Goal: Information Seeking & Learning: Compare options

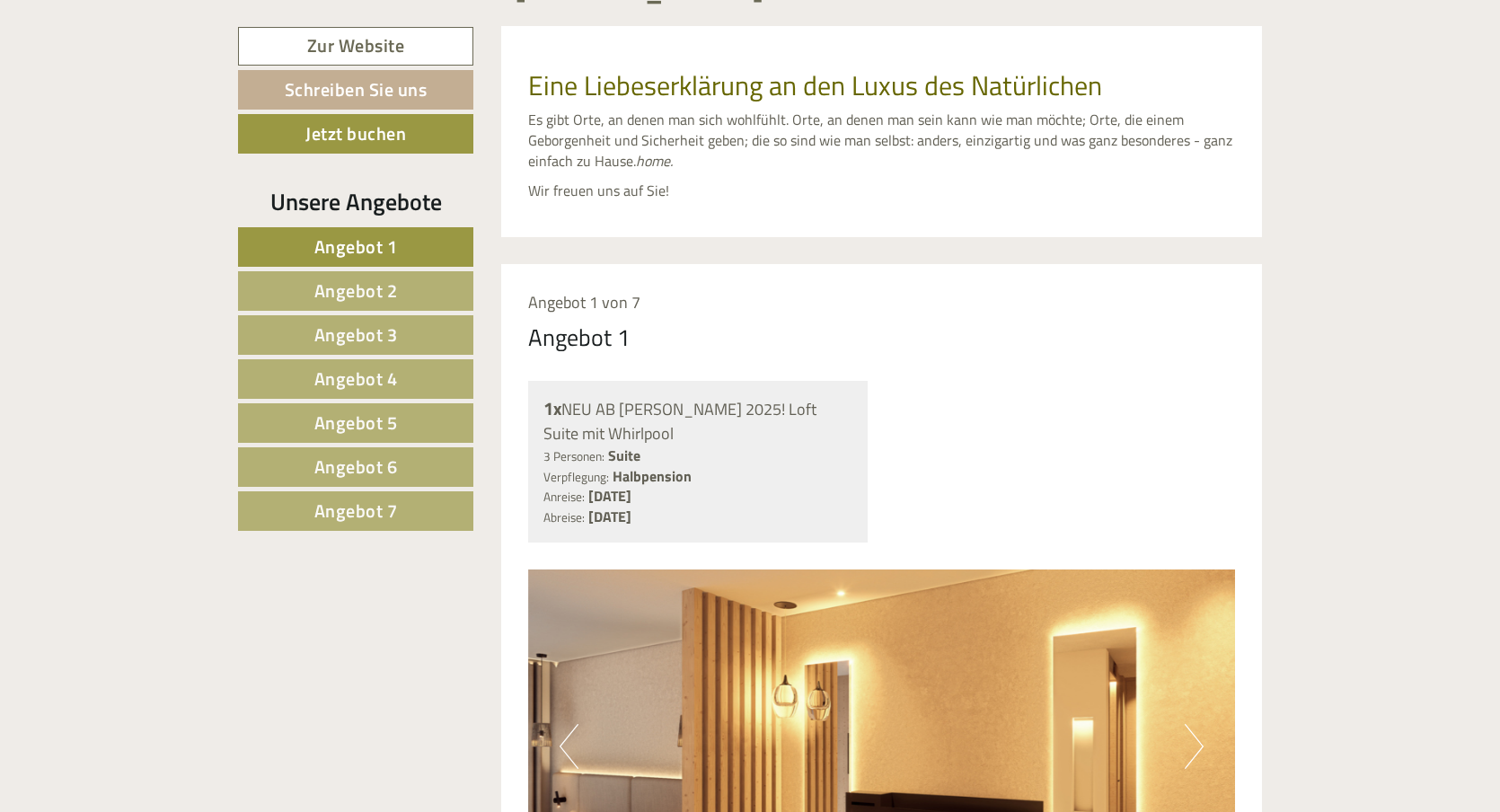
scroll to position [846, 0]
click at [327, 513] on span "Angebot 7" at bounding box center [357, 510] width 84 height 28
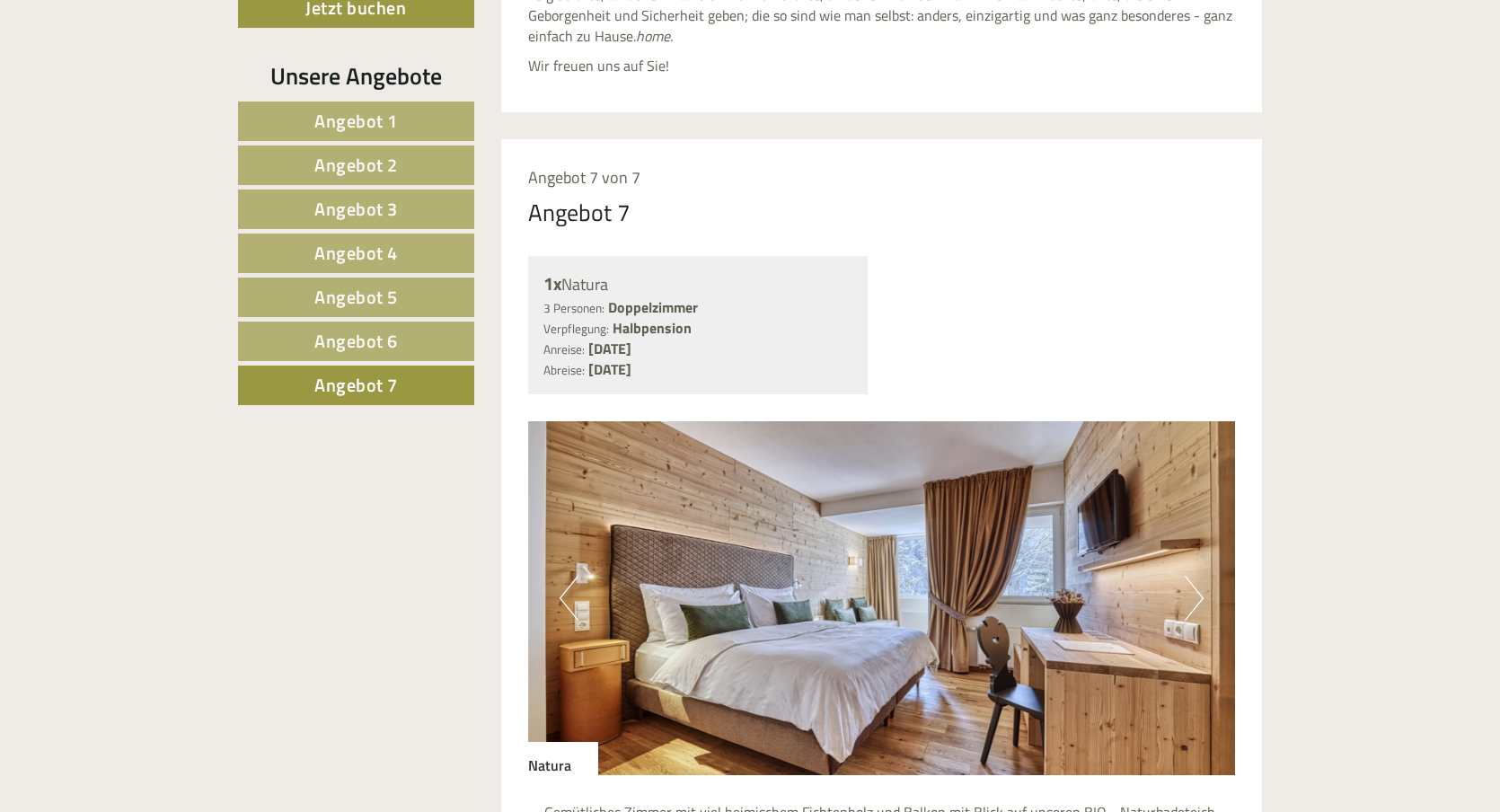
scroll to position [707, 0]
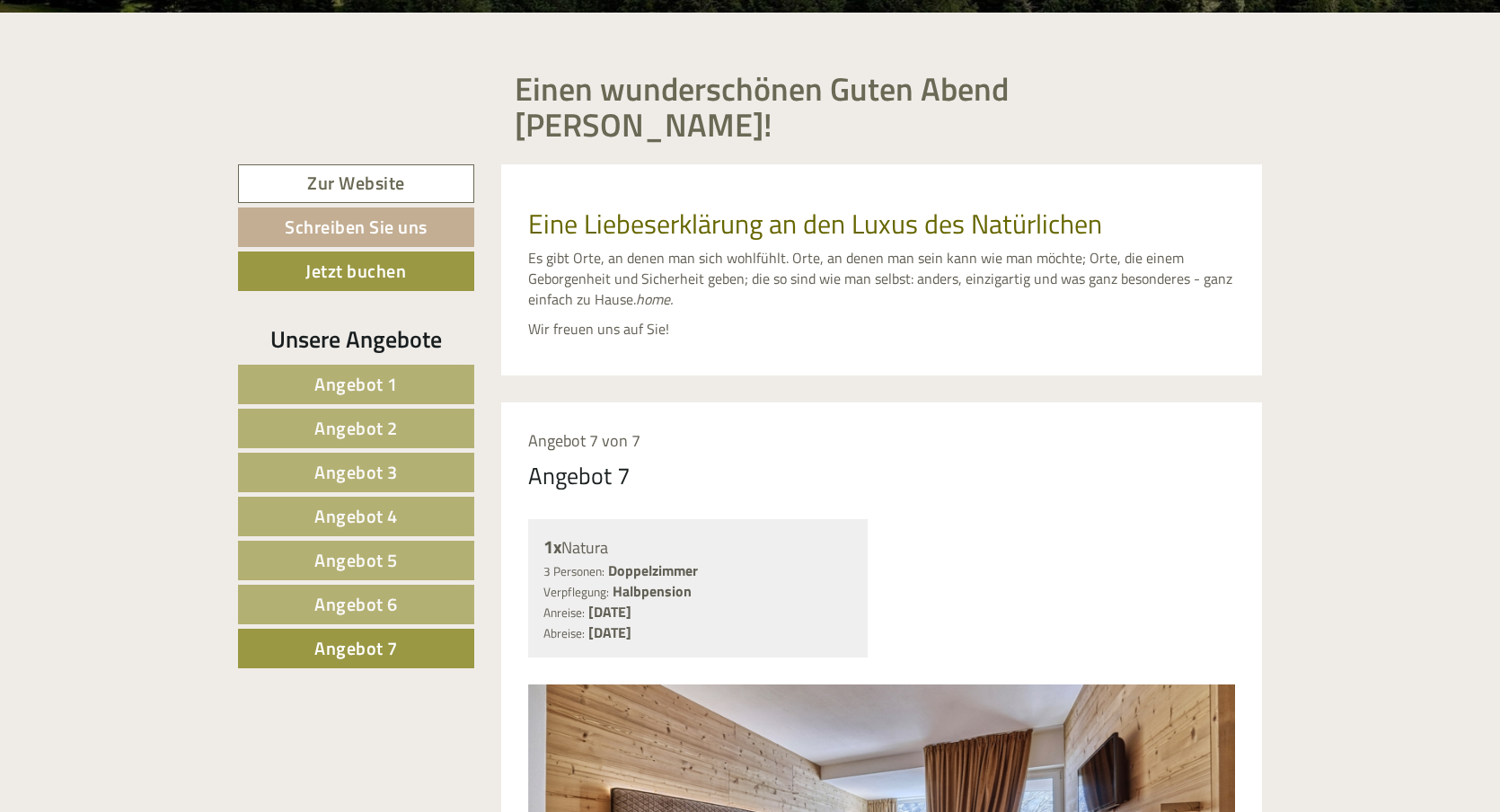
click at [331, 590] on span "Angebot 6" at bounding box center [357, 603] width 84 height 28
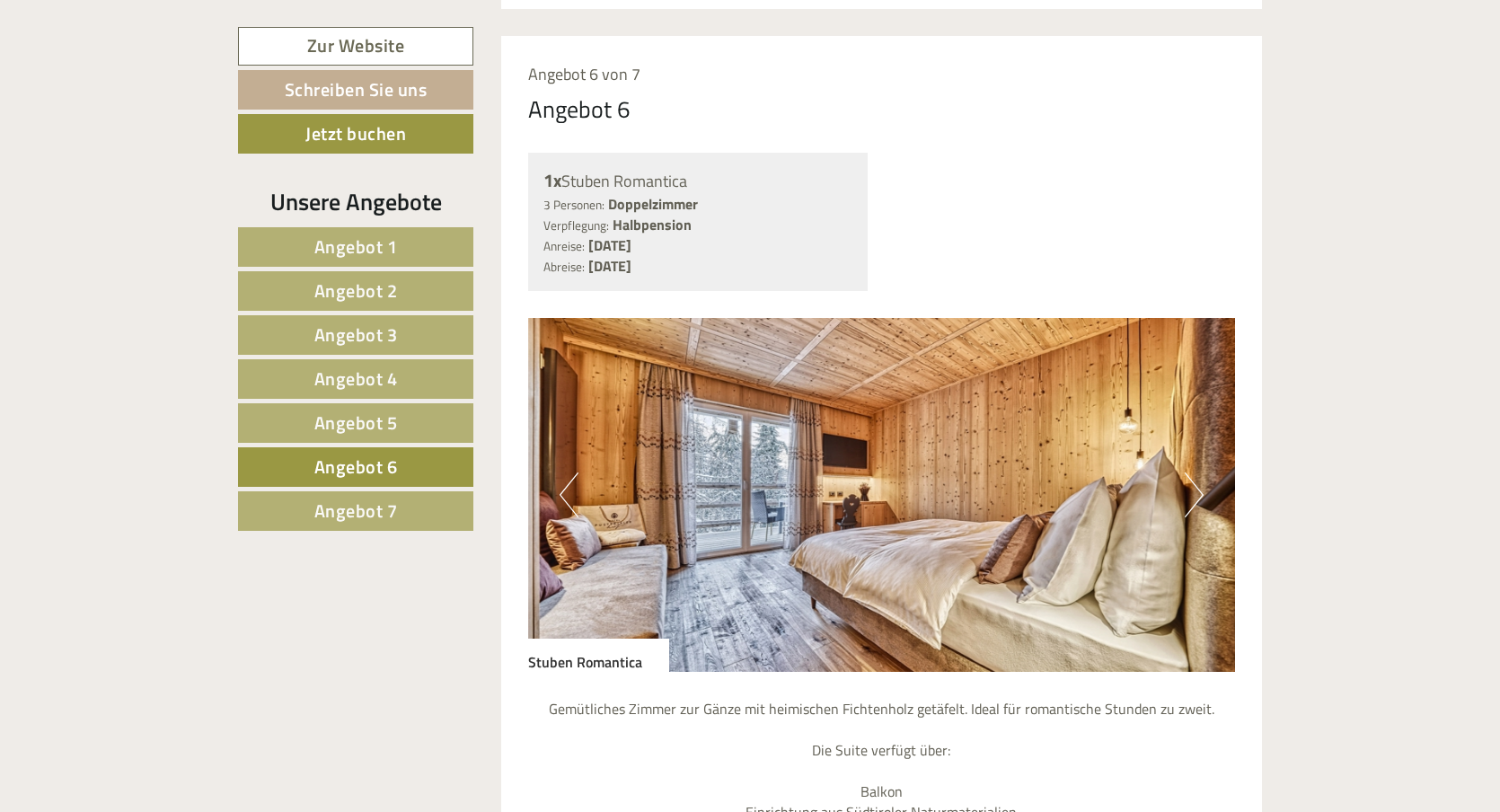
click at [316, 428] on span "Angebot 5" at bounding box center [357, 422] width 84 height 28
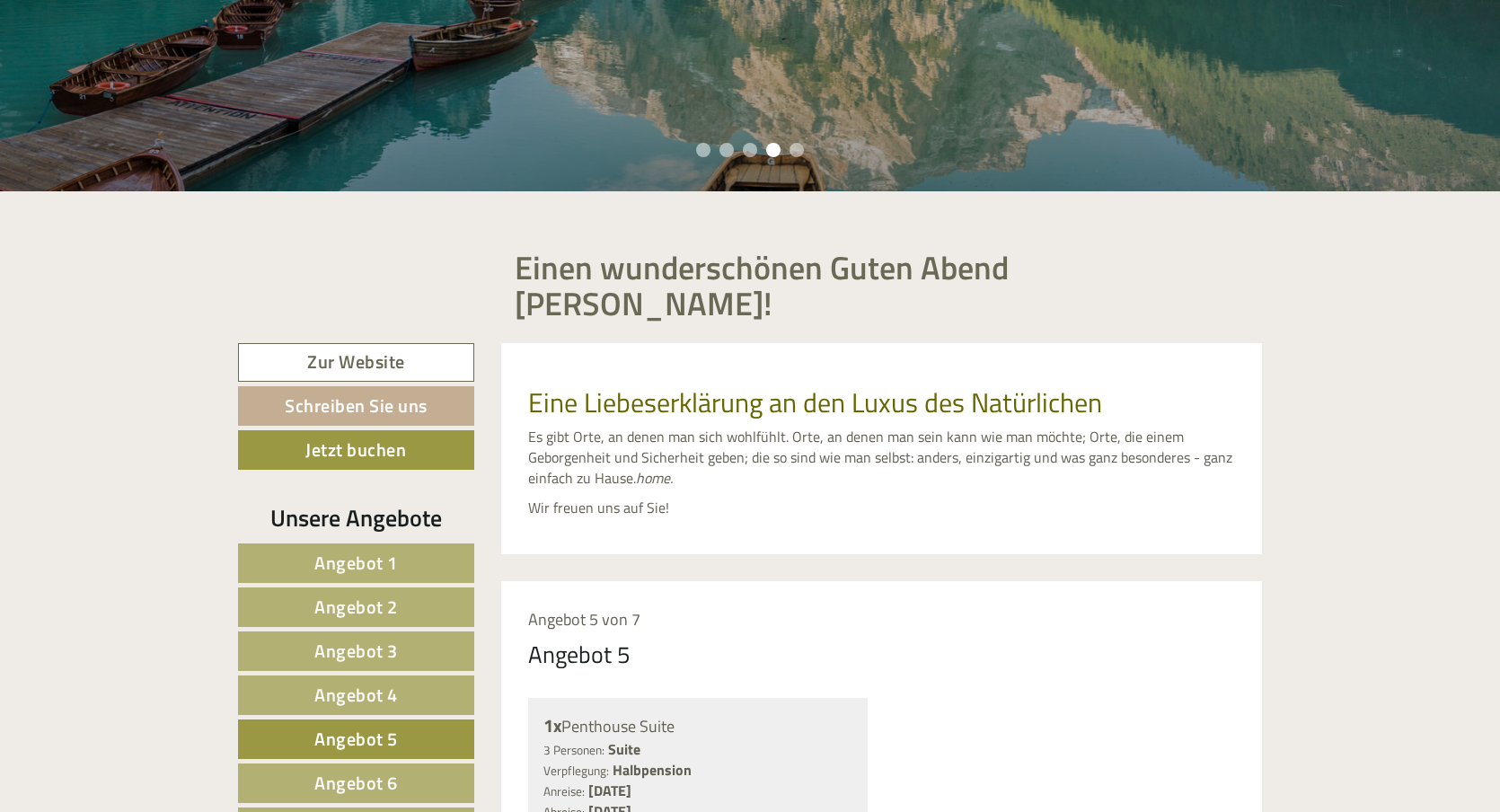
scroll to position [968, 0]
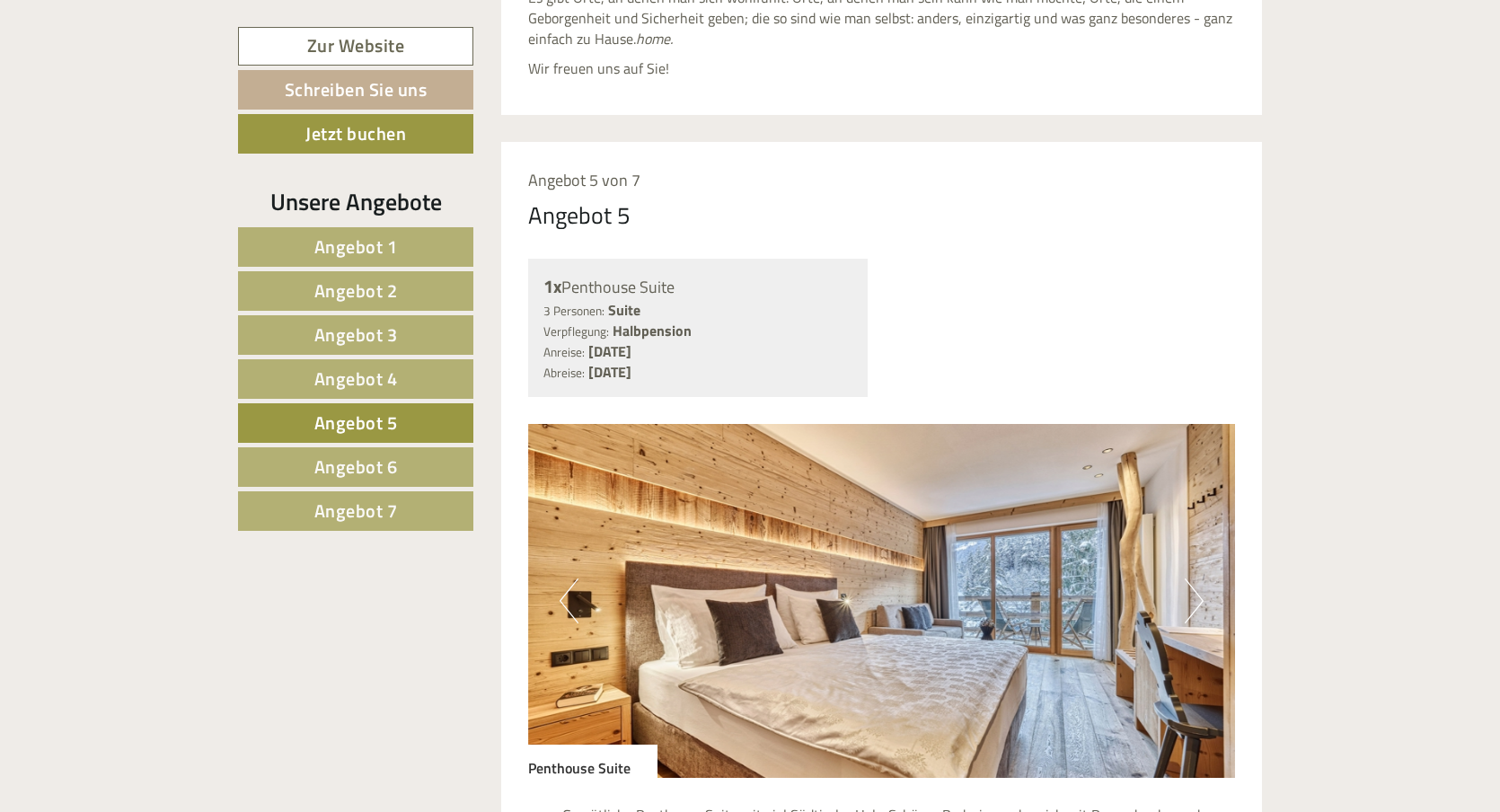
click at [1189, 579] on button "Next" at bounding box center [1195, 601] width 19 height 45
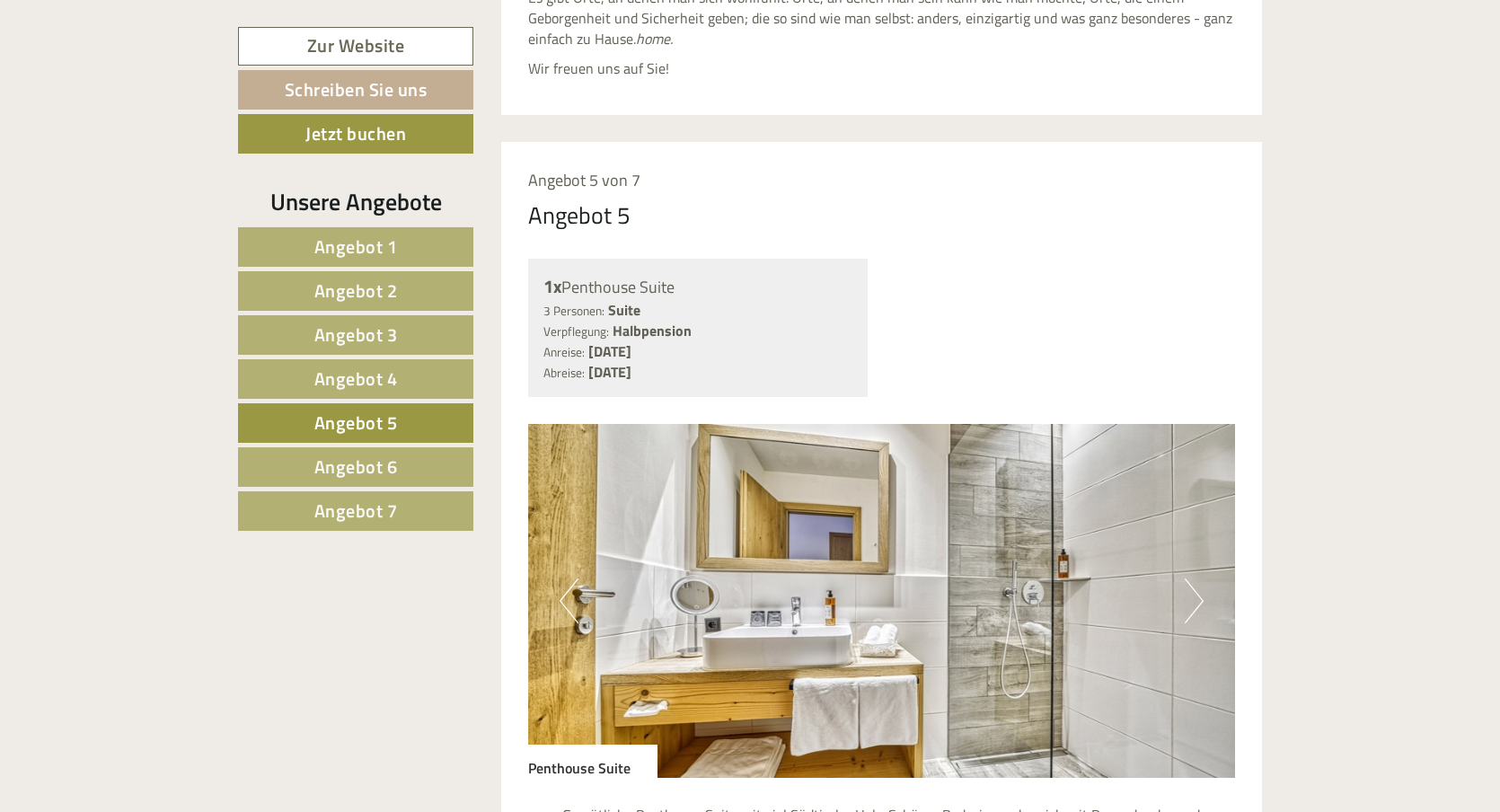
click at [1189, 579] on button "Next" at bounding box center [1195, 601] width 19 height 45
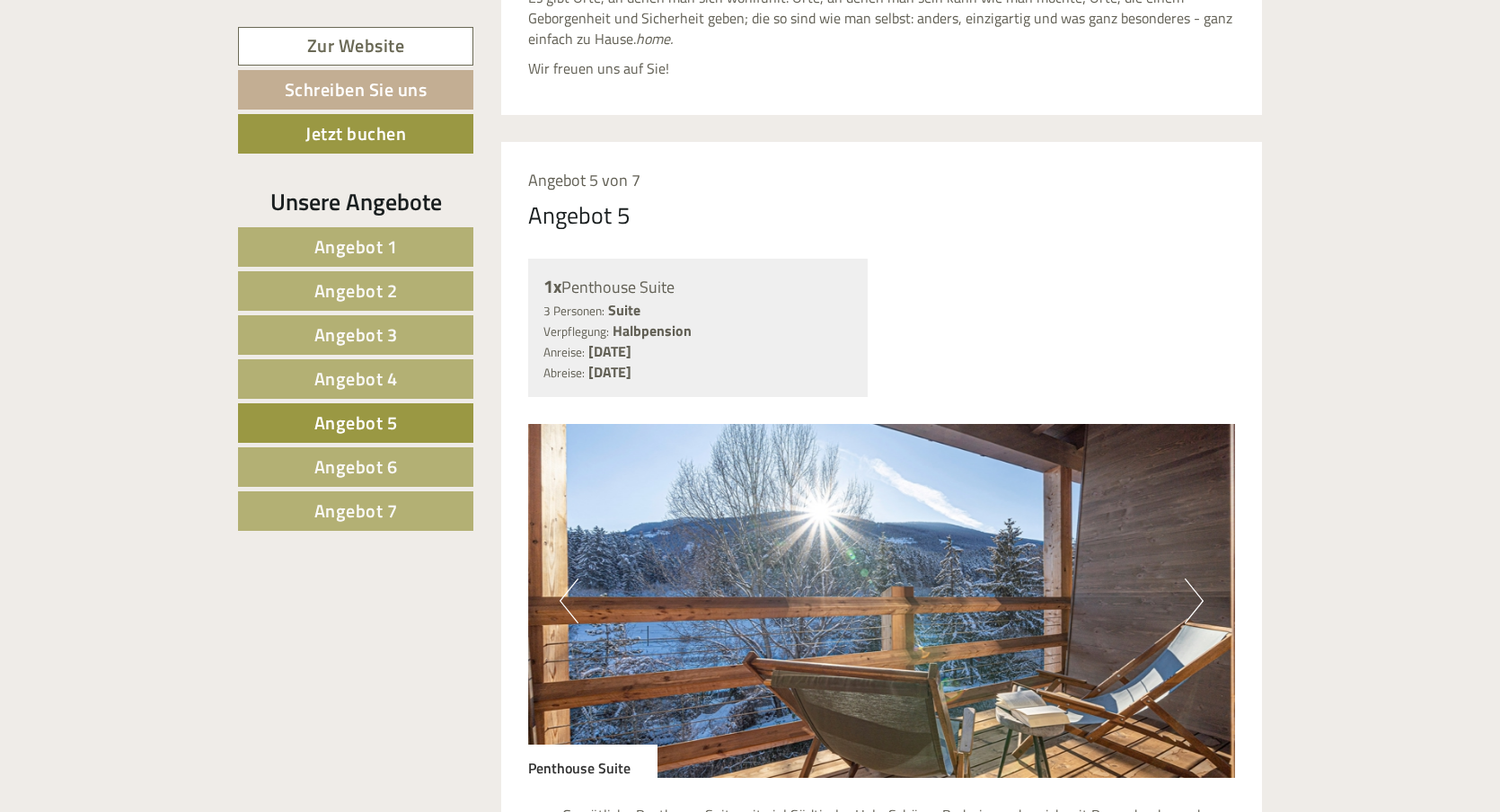
click at [1189, 579] on button "Next" at bounding box center [1195, 601] width 19 height 45
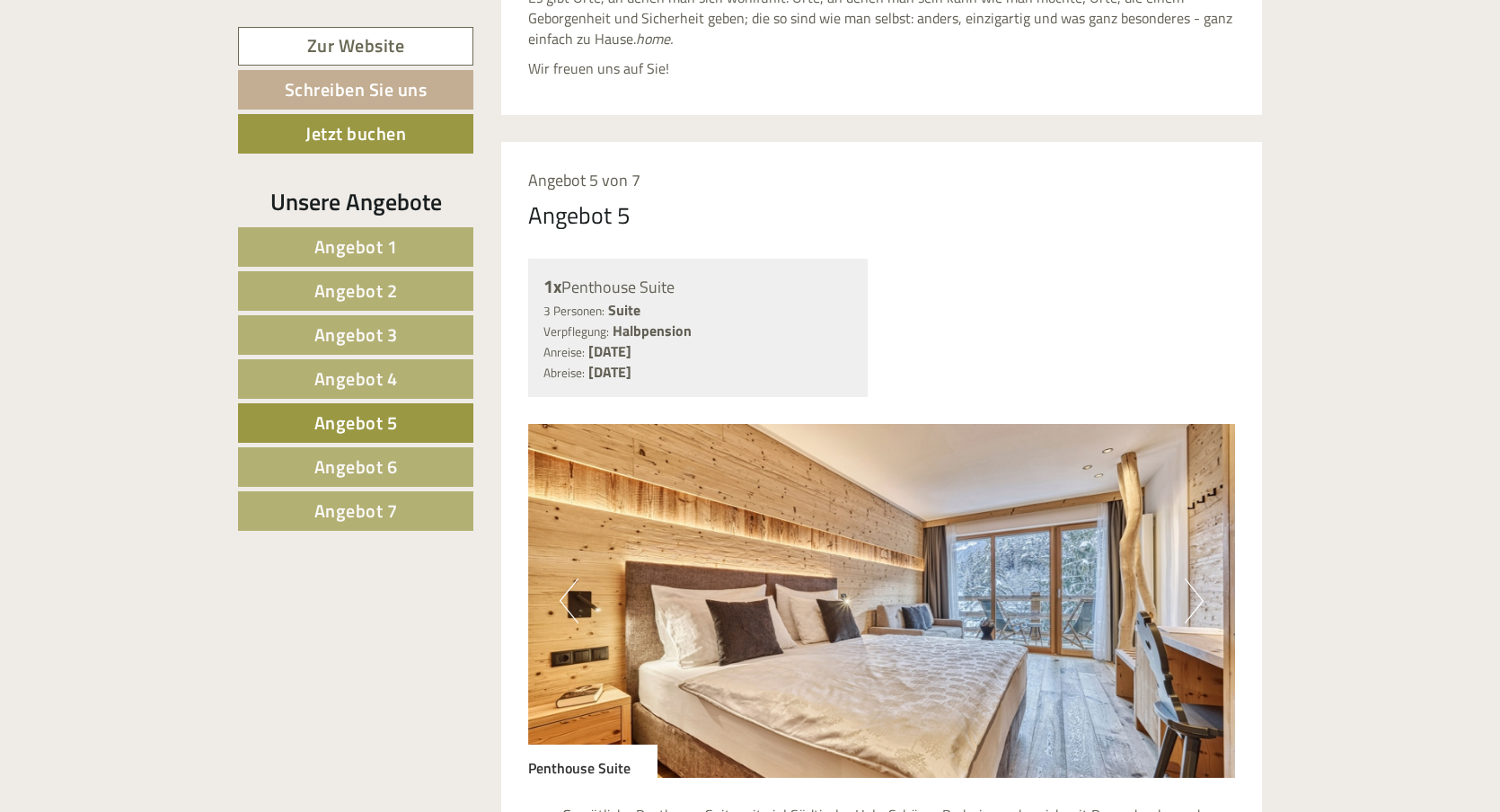
click at [1189, 579] on button "Next" at bounding box center [1195, 601] width 19 height 45
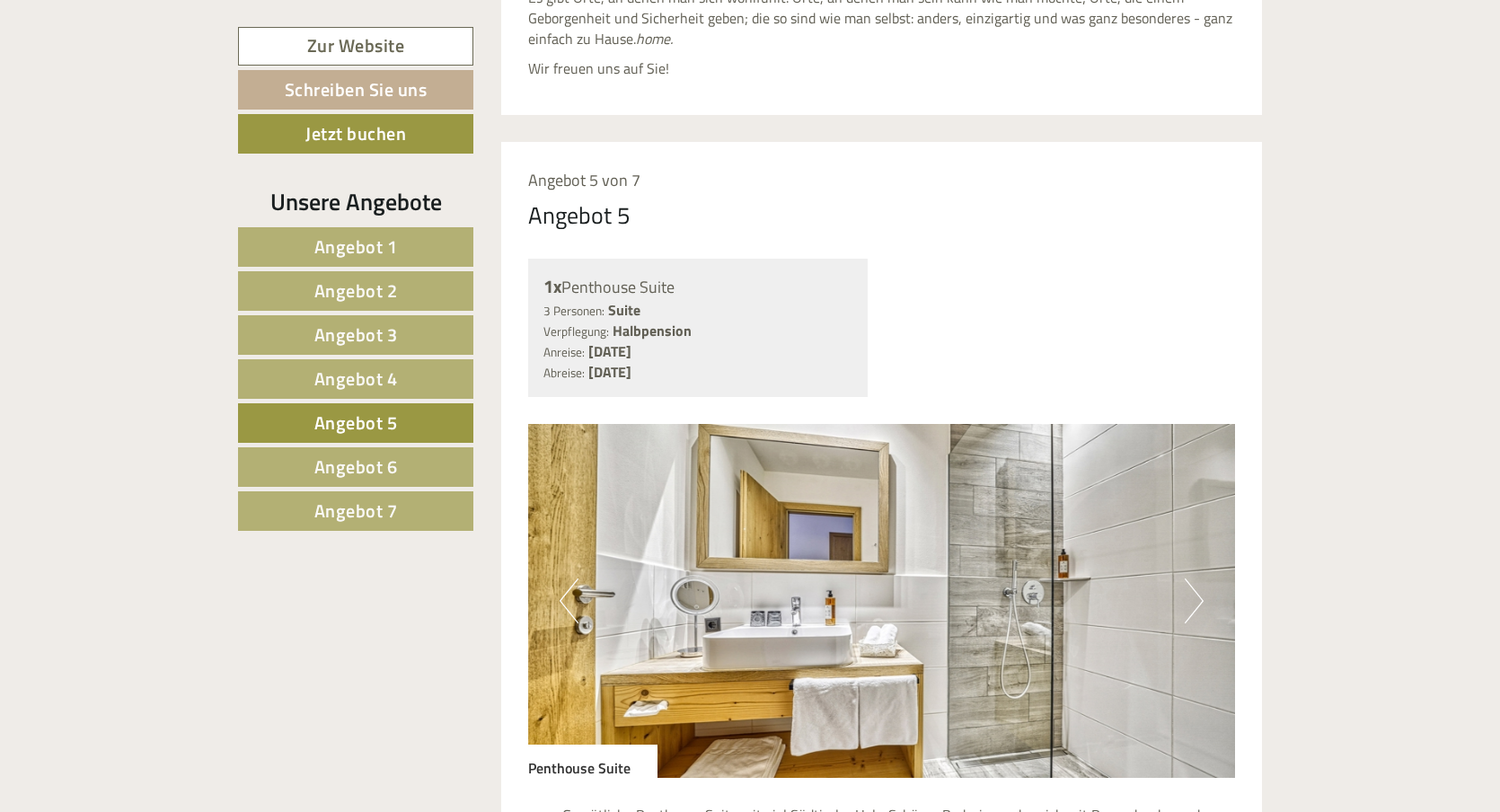
click at [1189, 579] on button "Next" at bounding box center [1195, 601] width 19 height 45
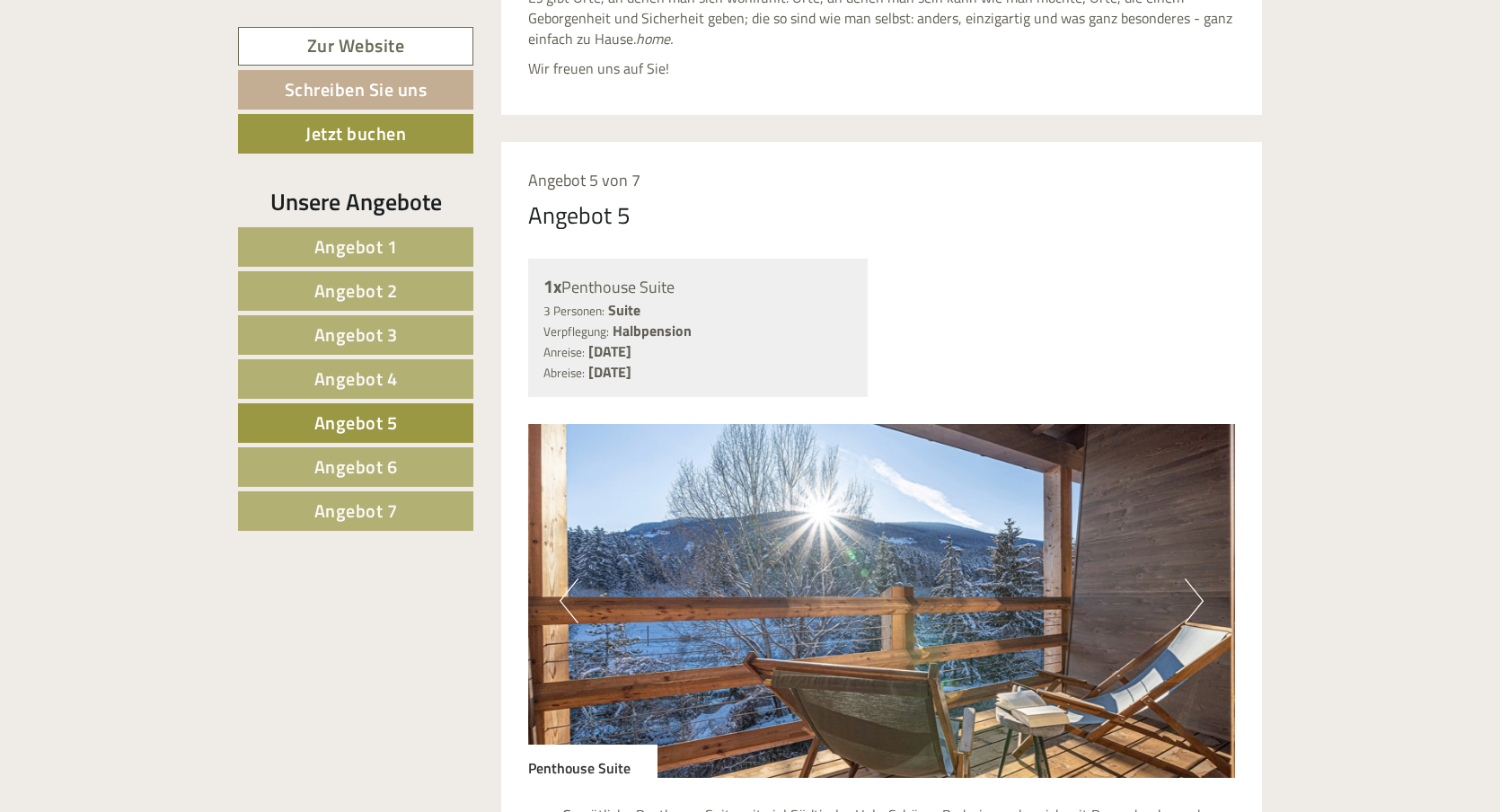
click at [1189, 579] on button "Next" at bounding box center [1195, 601] width 19 height 45
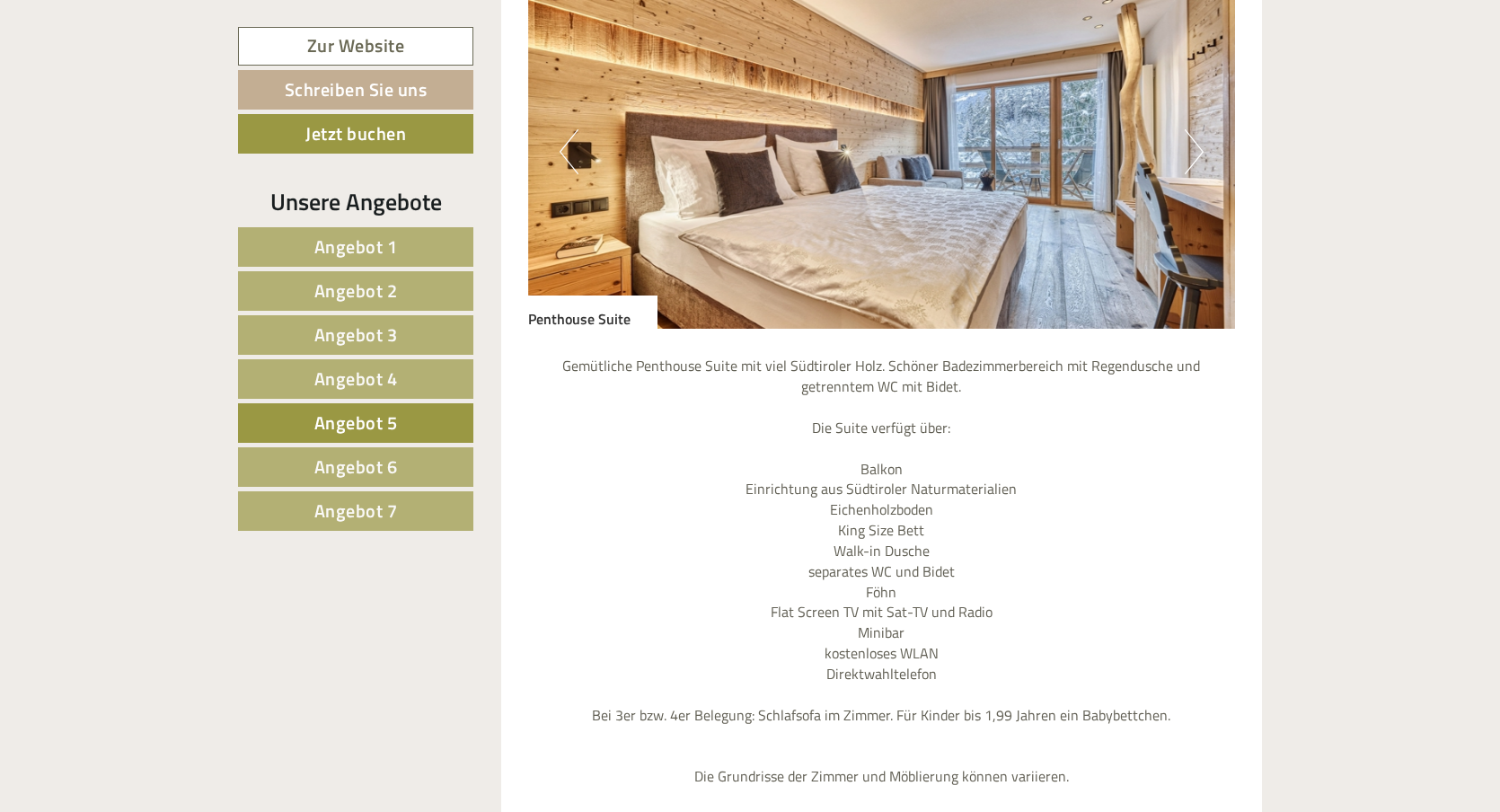
scroll to position [1423, 0]
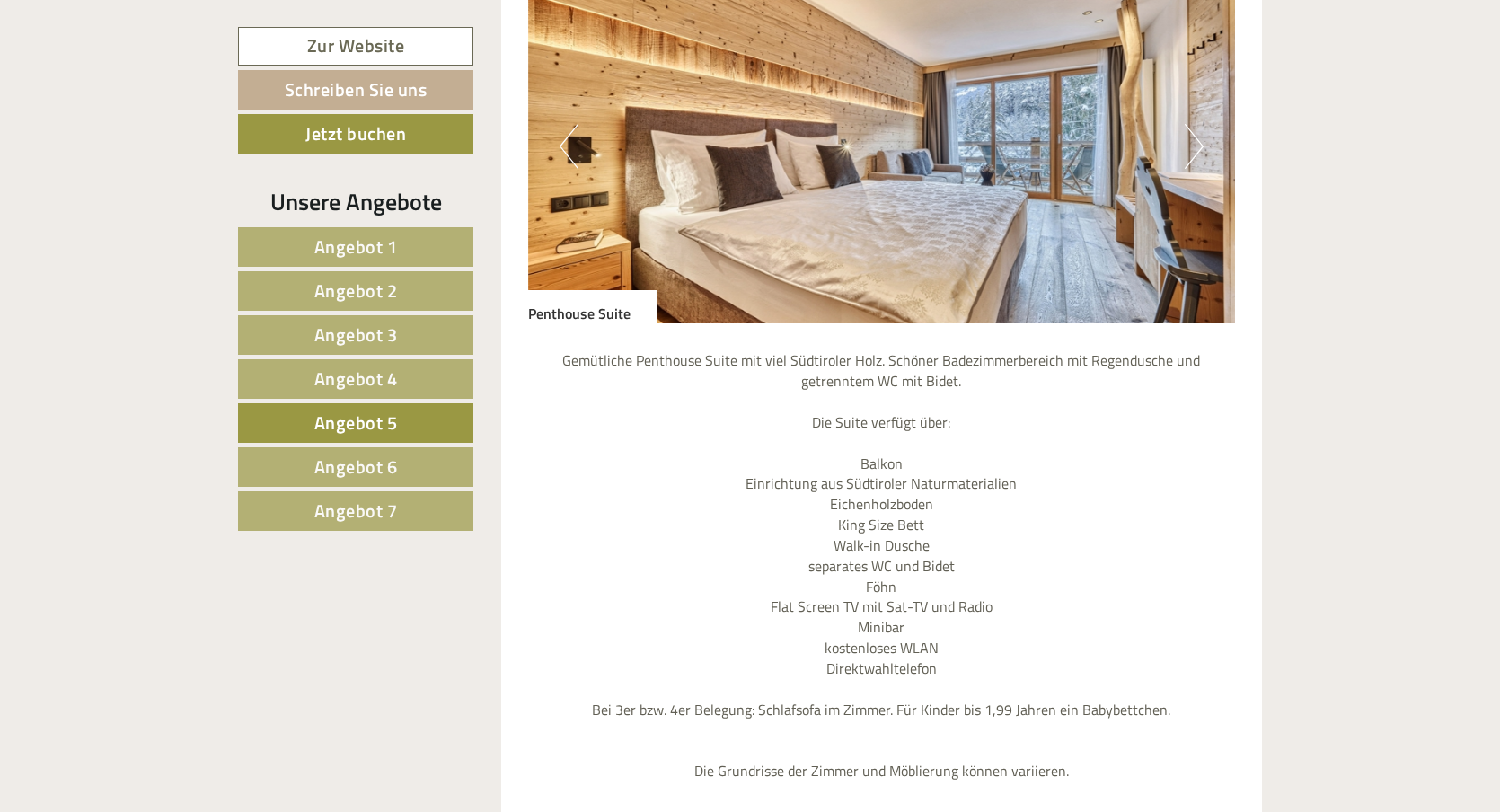
click at [326, 370] on span "Angebot 4" at bounding box center [357, 378] width 84 height 28
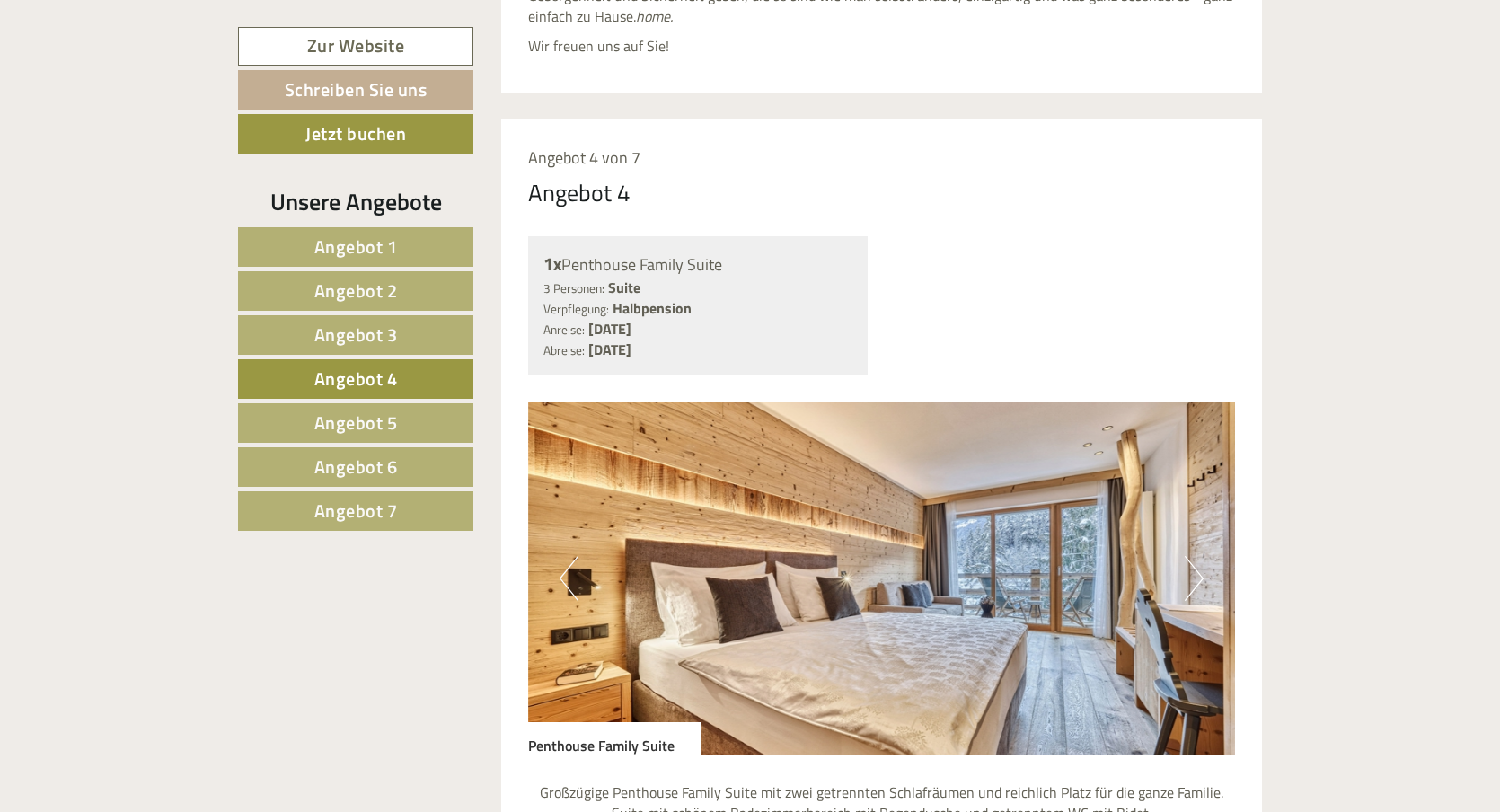
scroll to position [1092, 0]
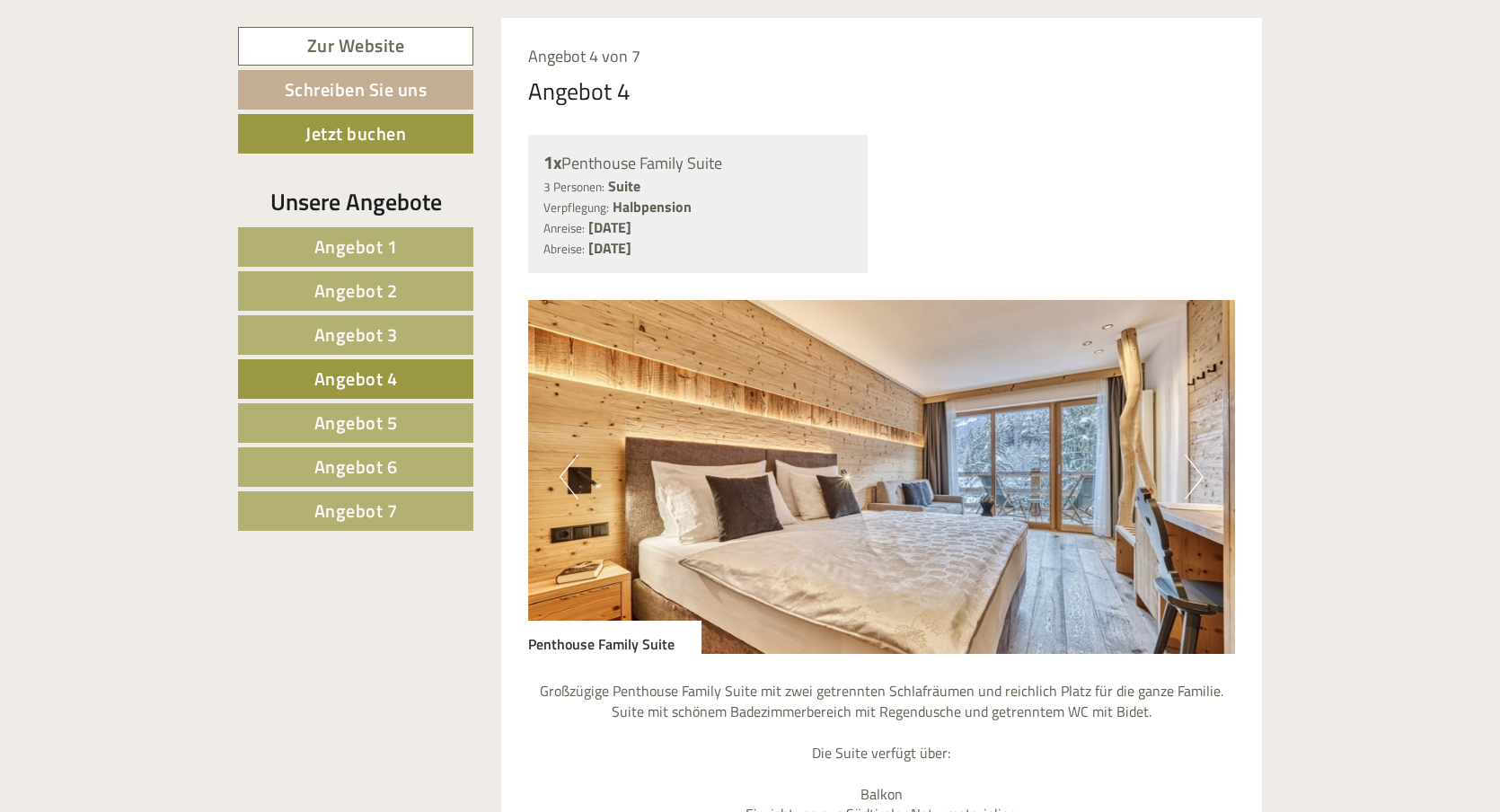
click at [1191, 455] on button "Next" at bounding box center [1195, 477] width 19 height 45
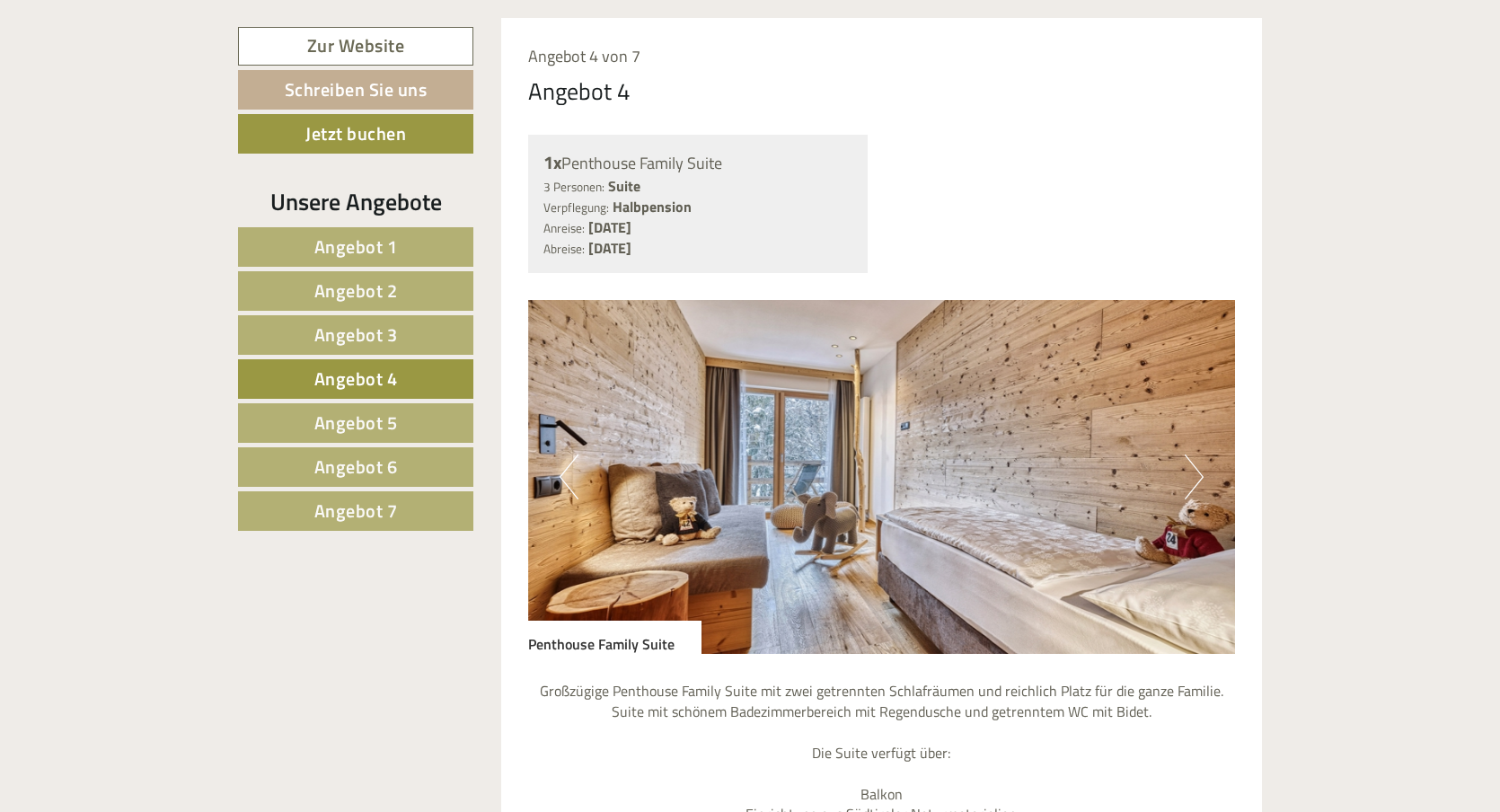
click at [1193, 455] on button "Next" at bounding box center [1195, 477] width 19 height 45
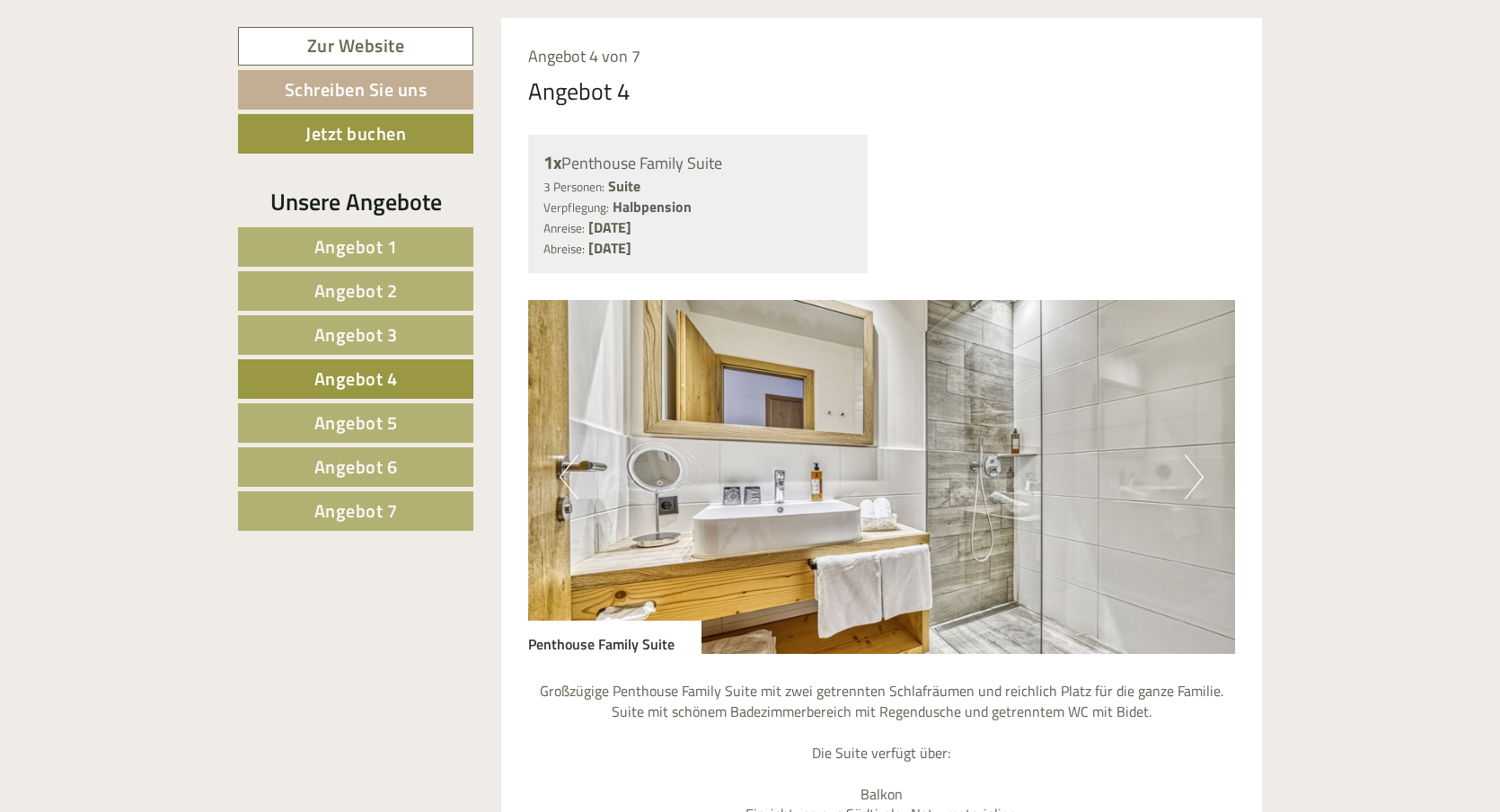
click at [1187, 455] on button "Next" at bounding box center [1195, 477] width 19 height 45
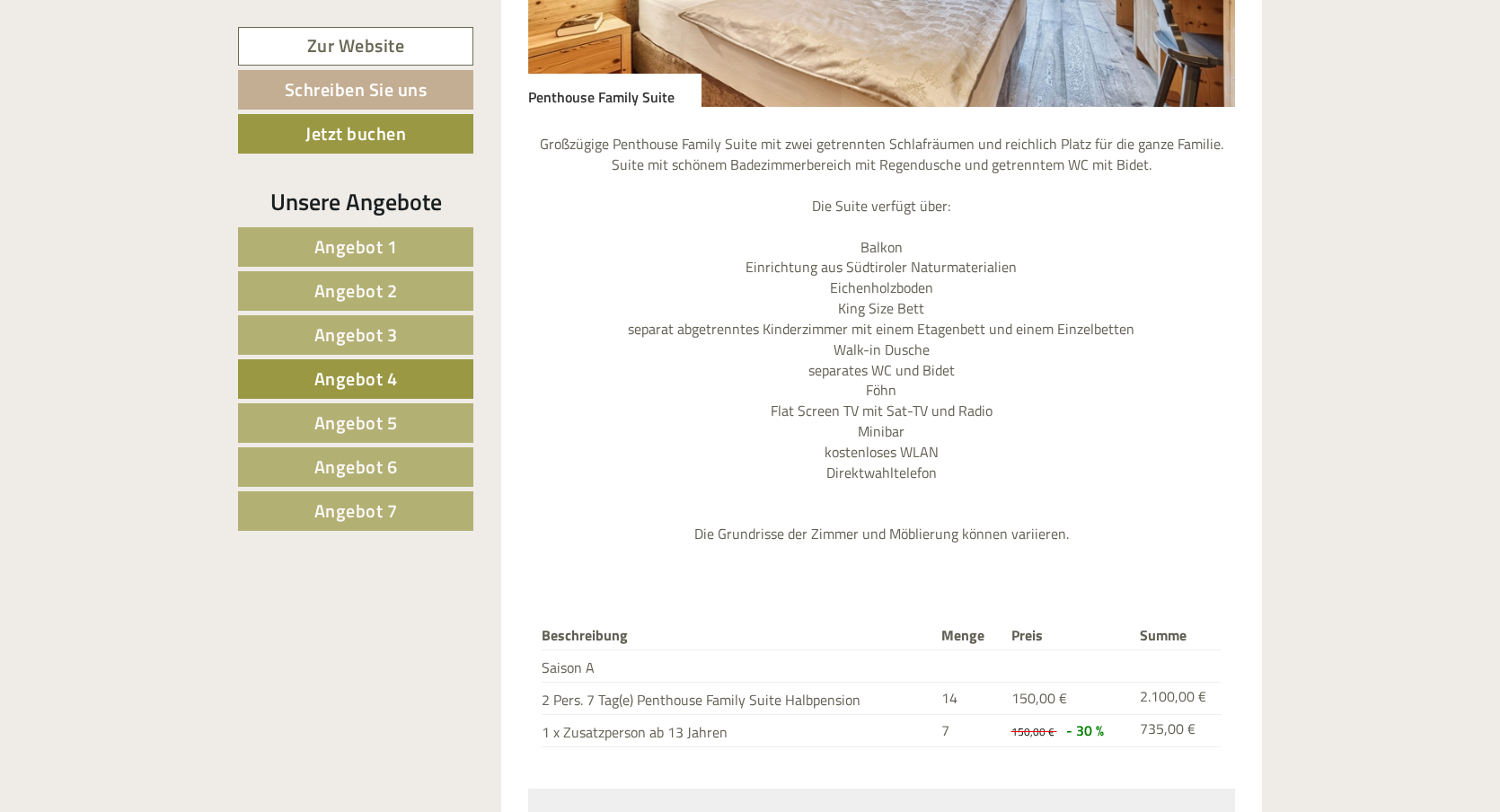
scroll to position [1957, 0]
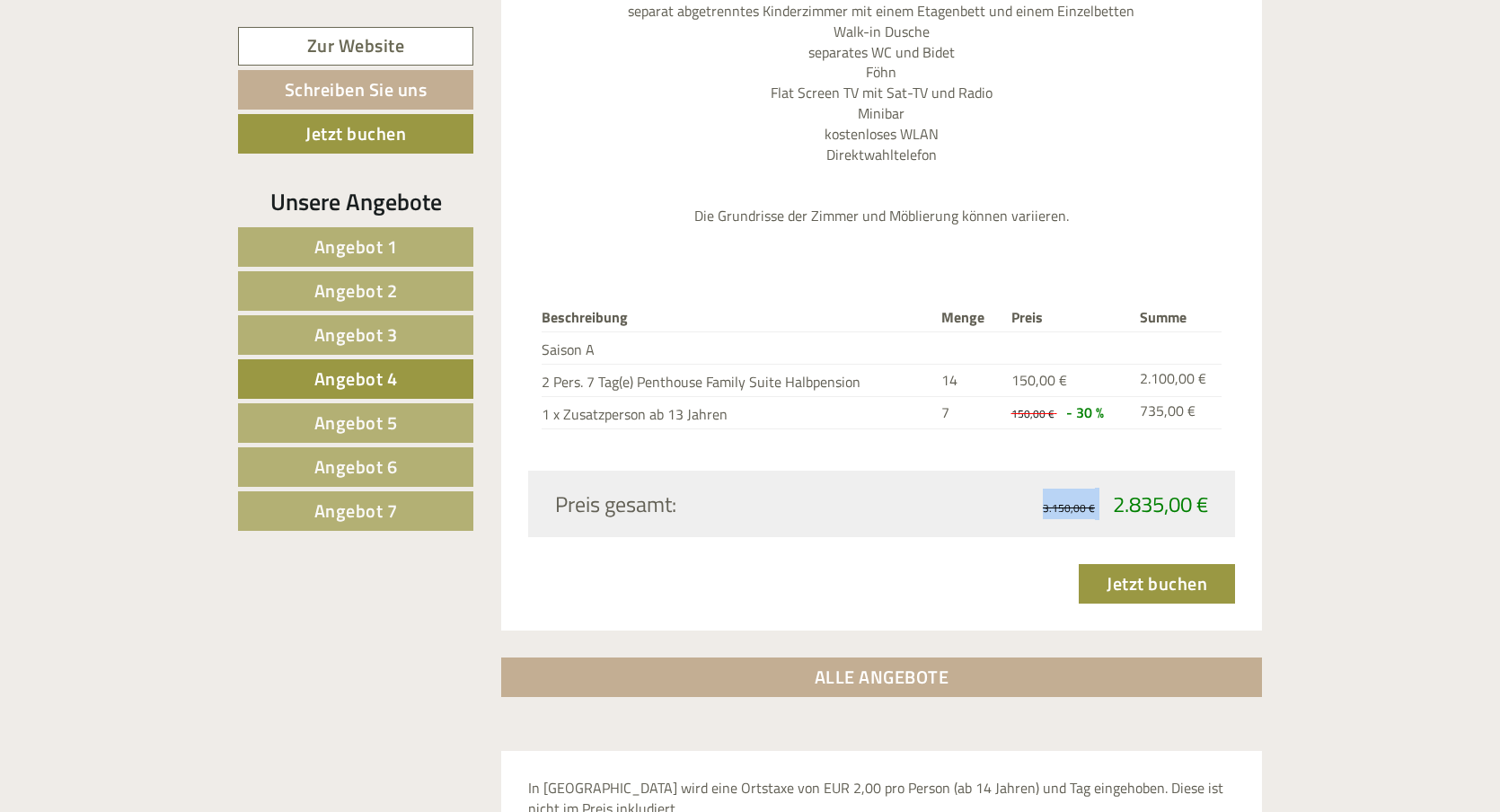
drag, startPoint x: 1108, startPoint y: 468, endPoint x: 1211, endPoint y: 468, distance: 103.0
click at [1211, 488] on div "3.150,00 € 2.835,00 €" at bounding box center [1051, 504] width 340 height 31
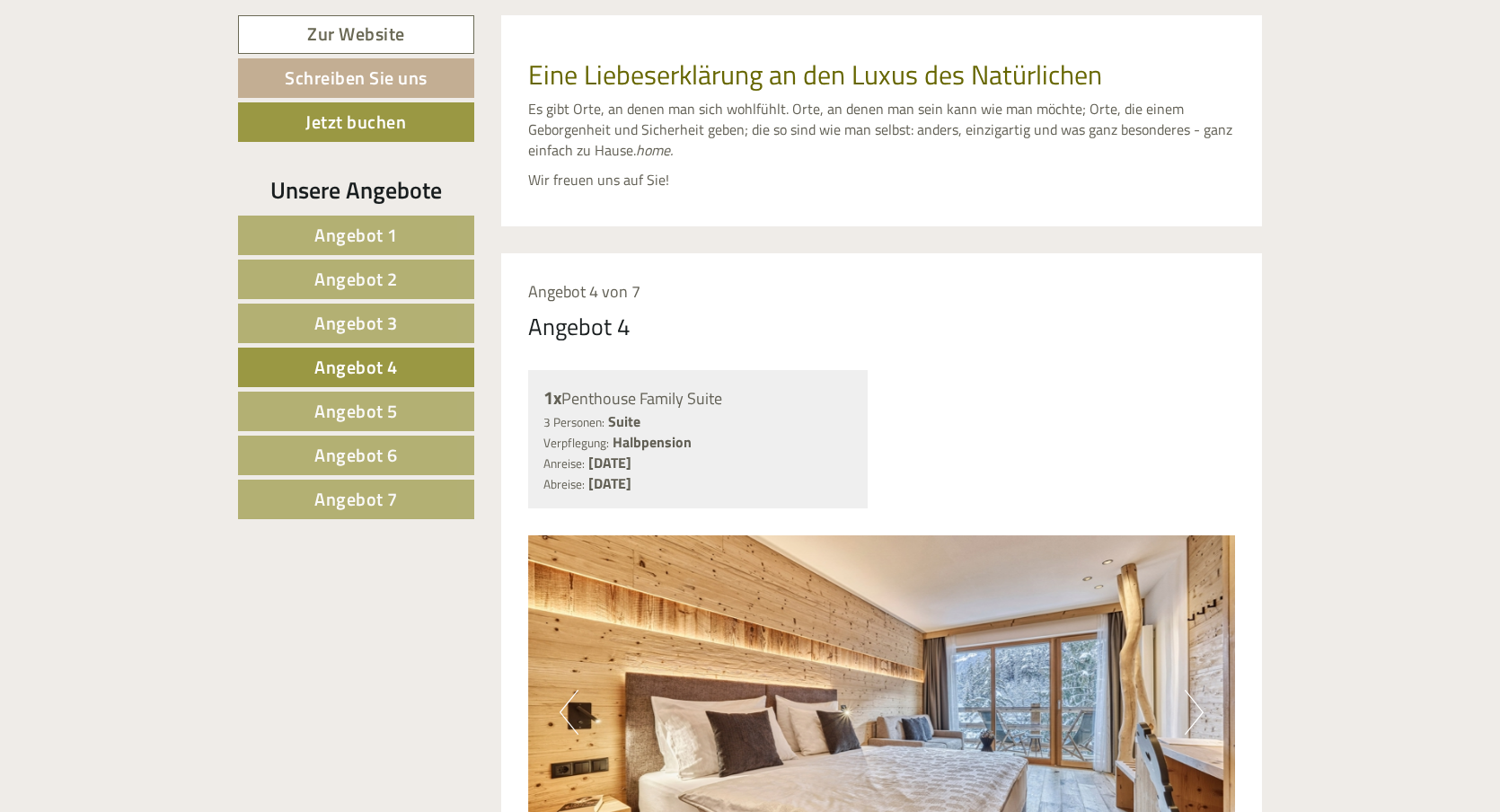
scroll to position [0, 0]
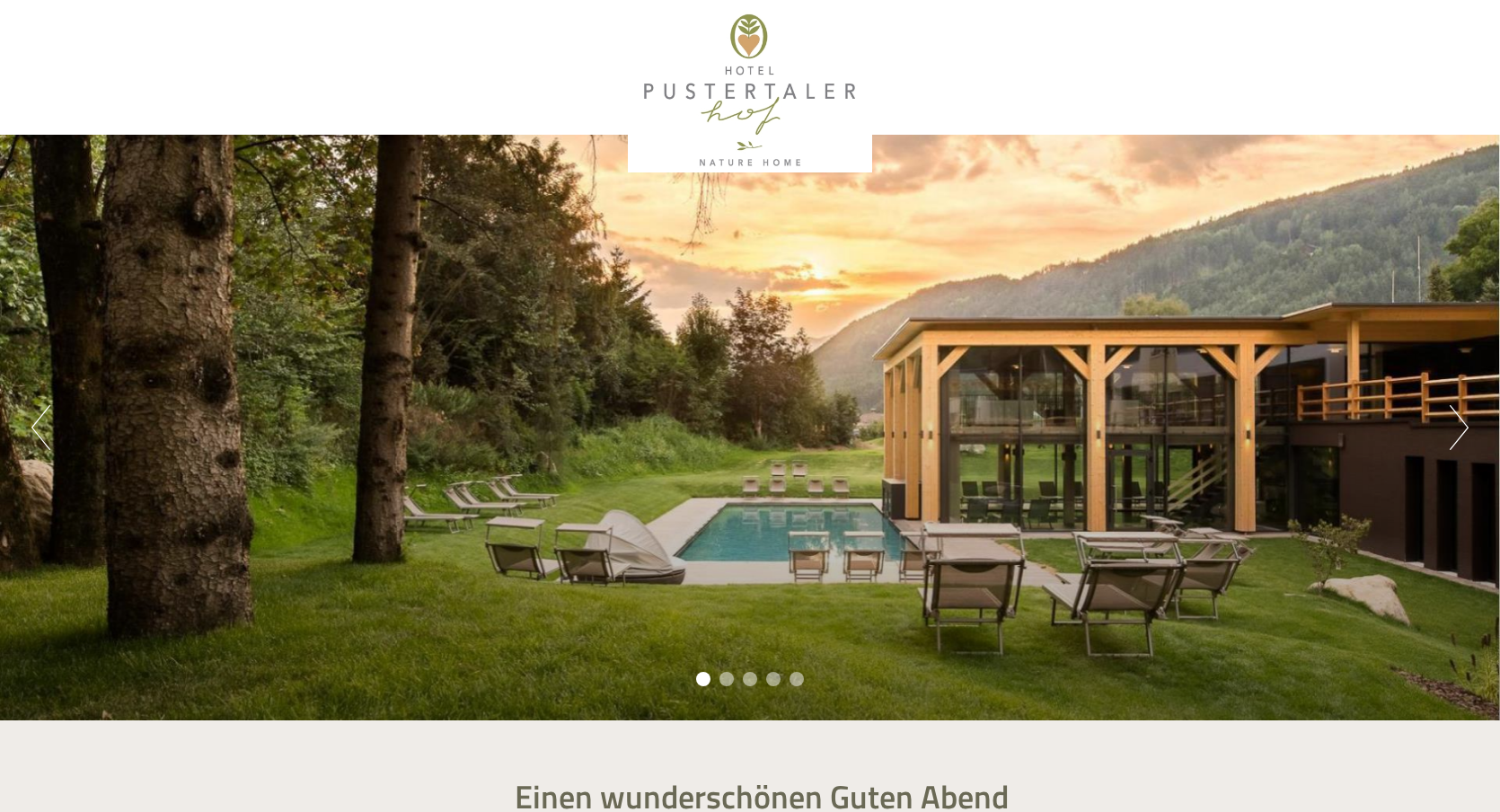
click at [743, 87] on div at bounding box center [750, 90] width 1007 height 163
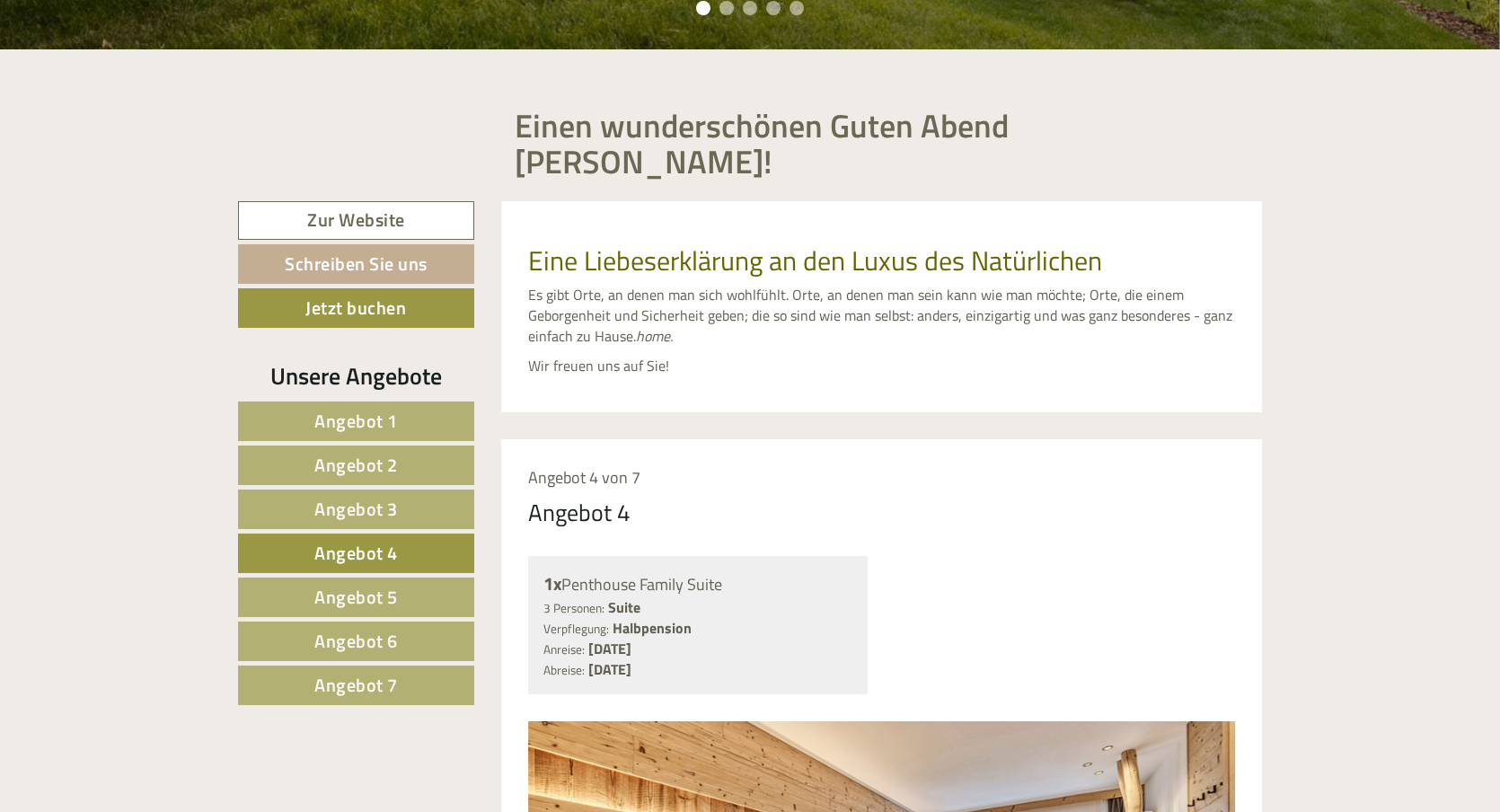
scroll to position [695, 0]
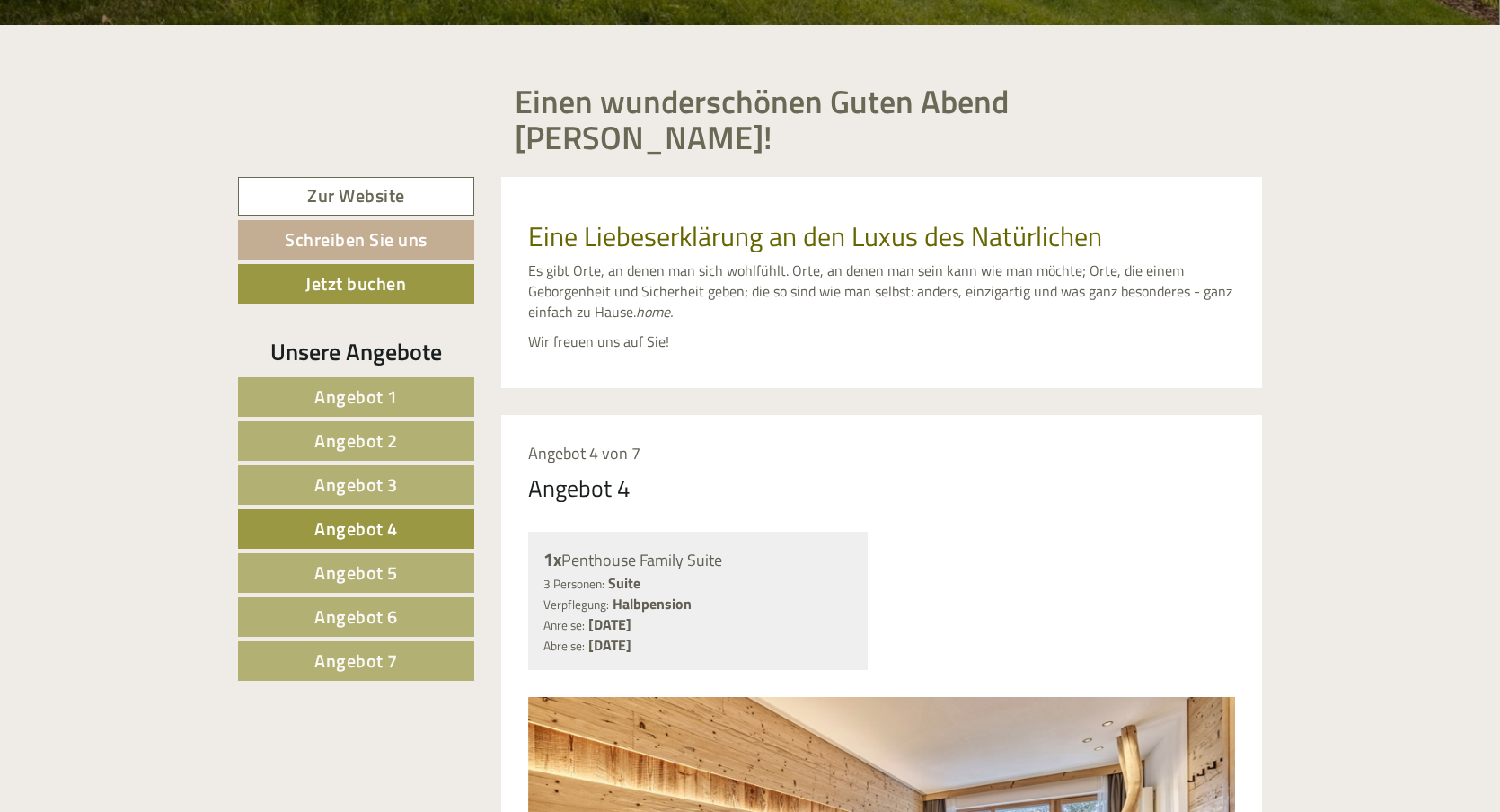
click at [375, 470] on span "Angebot 3" at bounding box center [357, 484] width 84 height 28
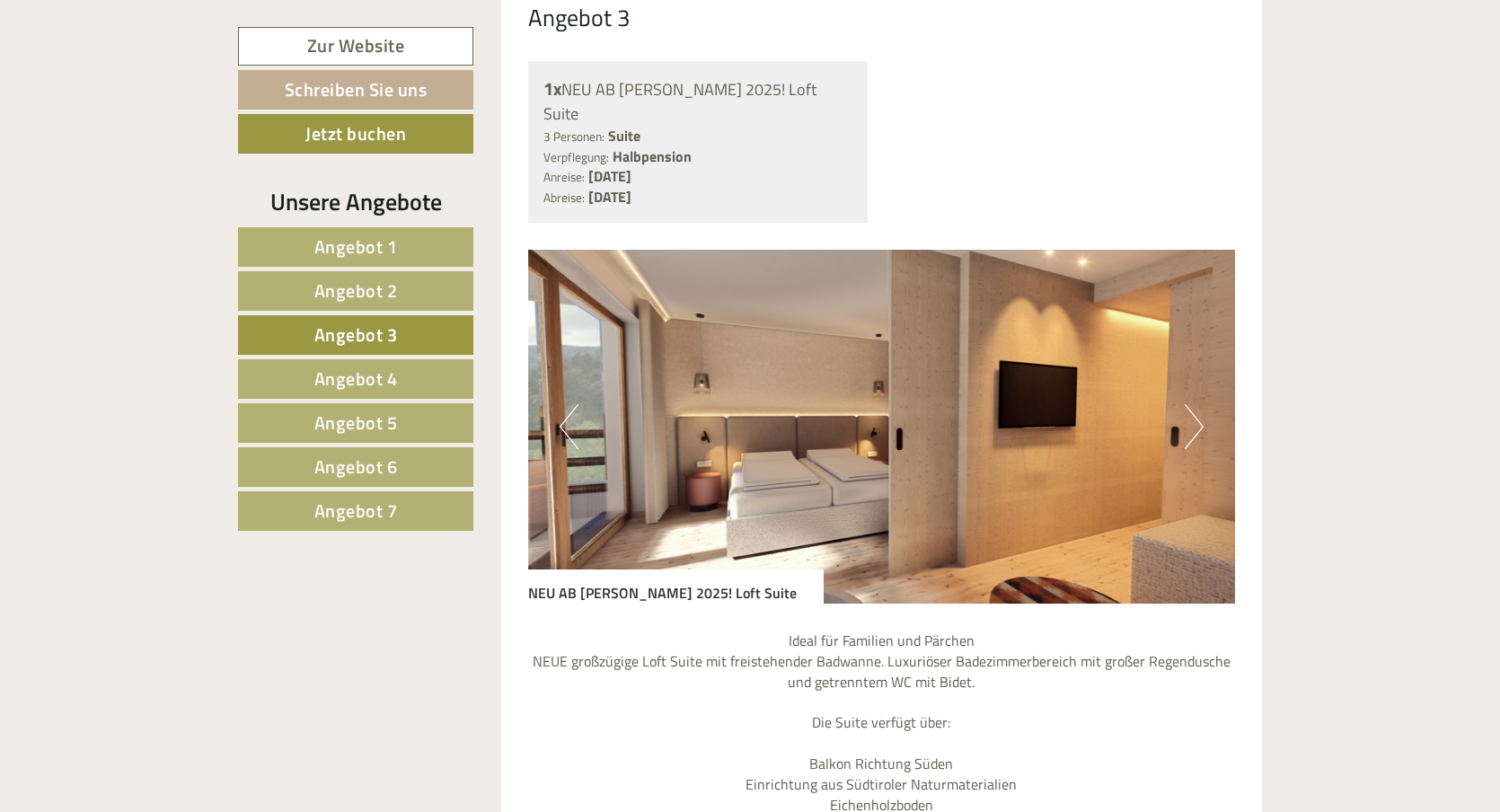
scroll to position [1166, 0]
click at [1195, 404] on button "Next" at bounding box center [1195, 426] width 19 height 45
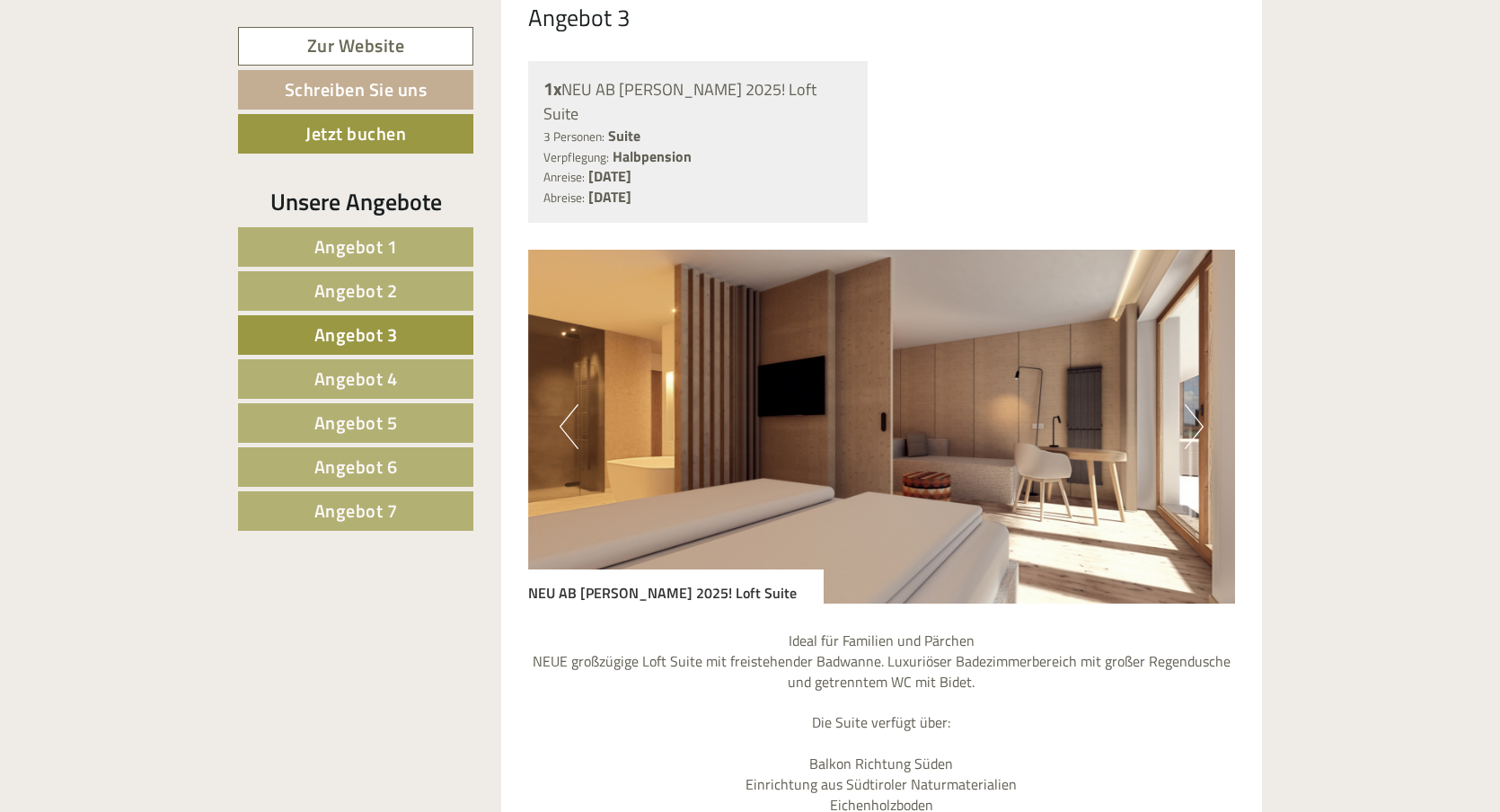
click at [1195, 404] on button "Next" at bounding box center [1195, 426] width 19 height 45
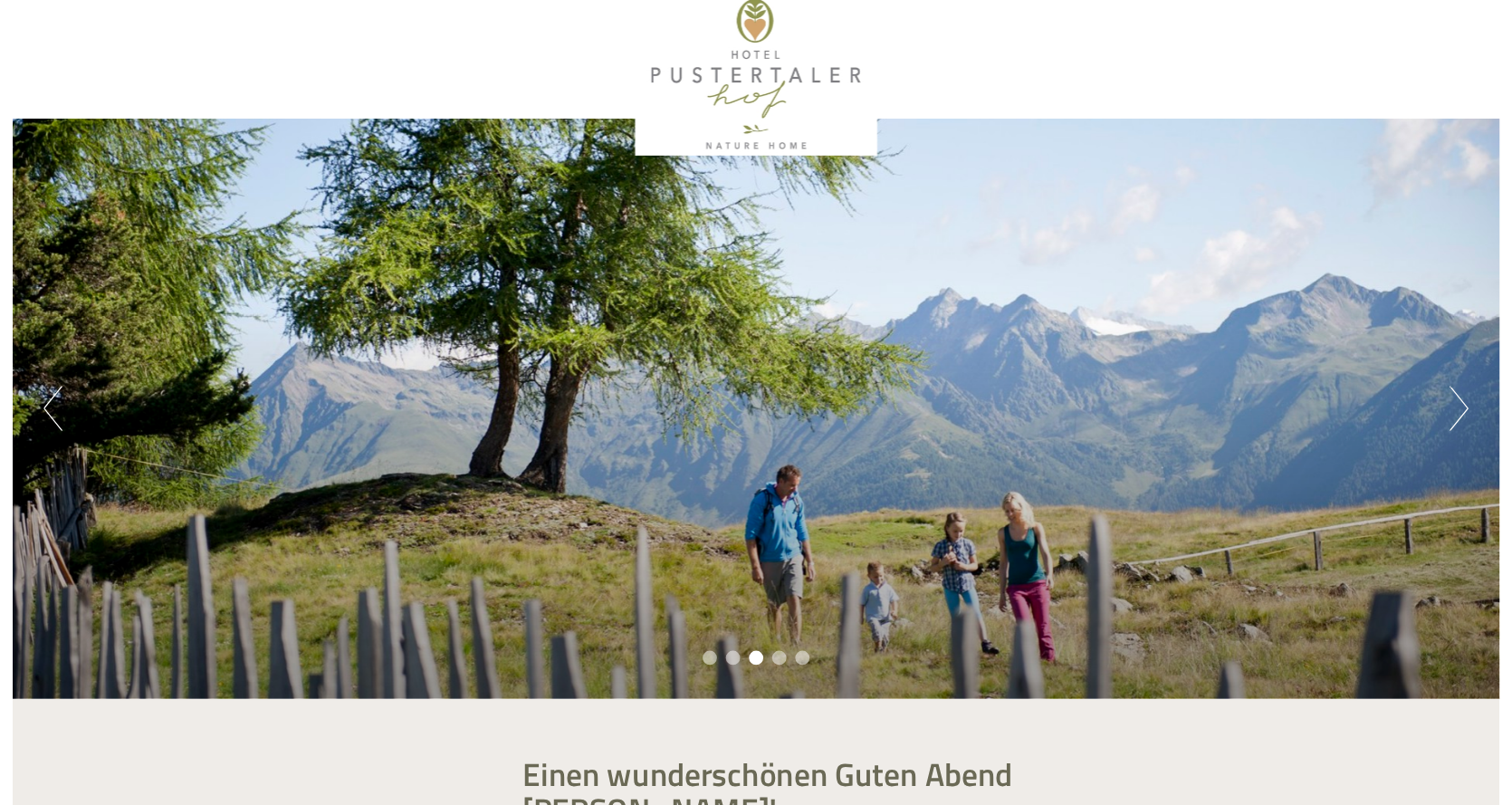
scroll to position [0, 0]
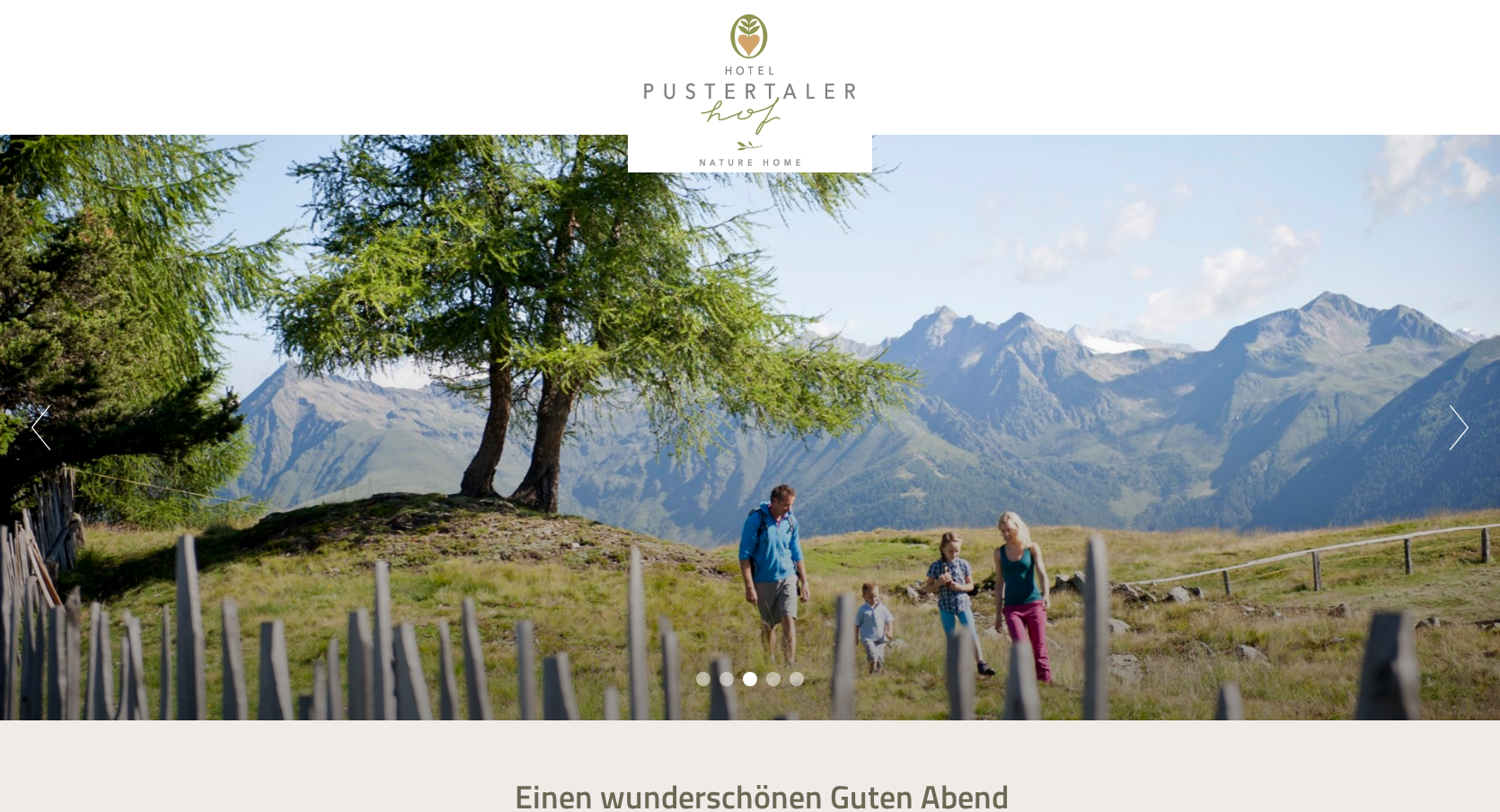
click at [699, 91] on div at bounding box center [750, 90] width 1007 height 163
click at [701, 91] on div at bounding box center [750, 90] width 1007 height 163
click at [702, 92] on div at bounding box center [750, 90] width 1007 height 163
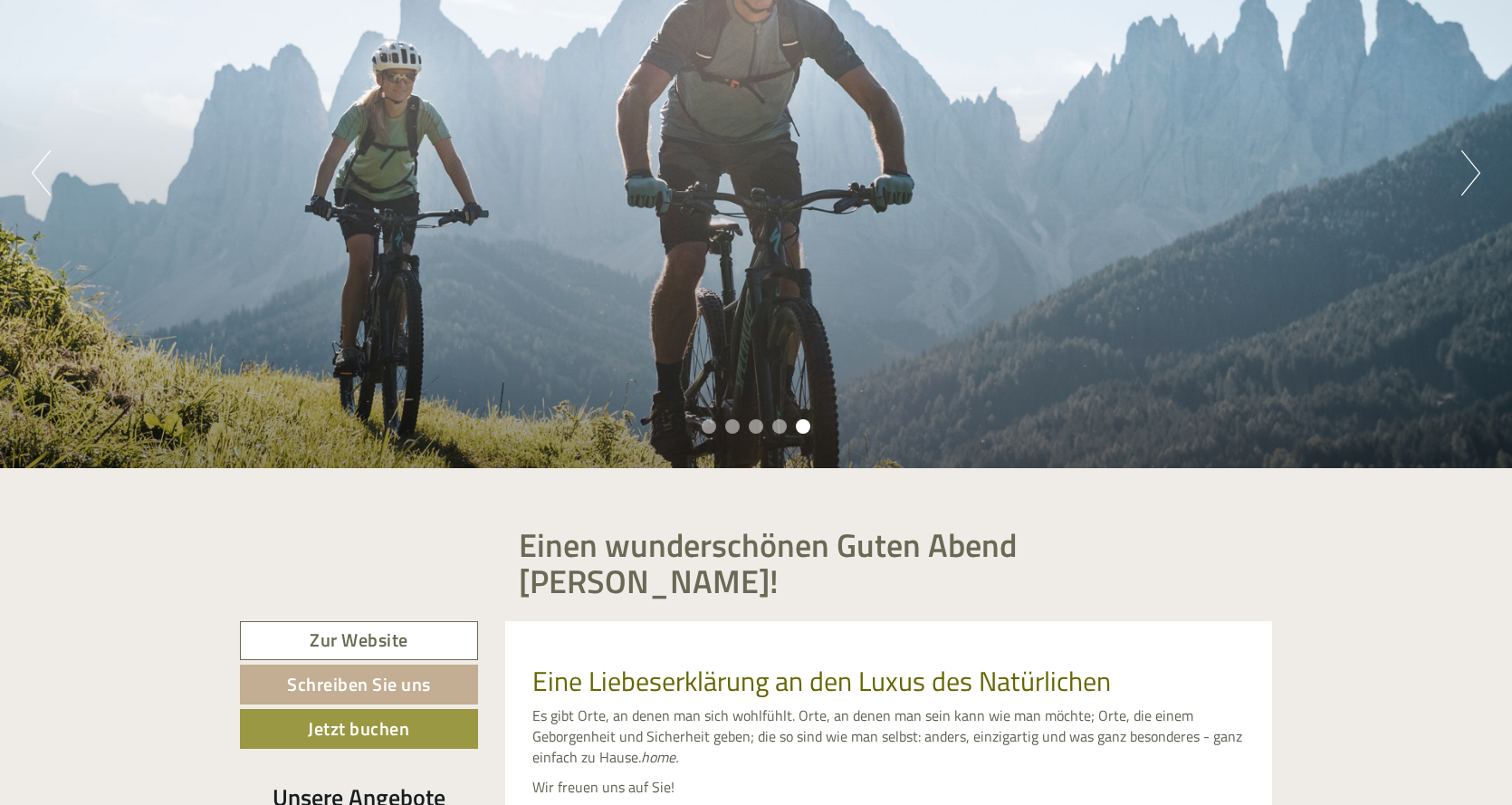
scroll to position [330, 0]
